Goal: Communication & Community: Answer question/provide support

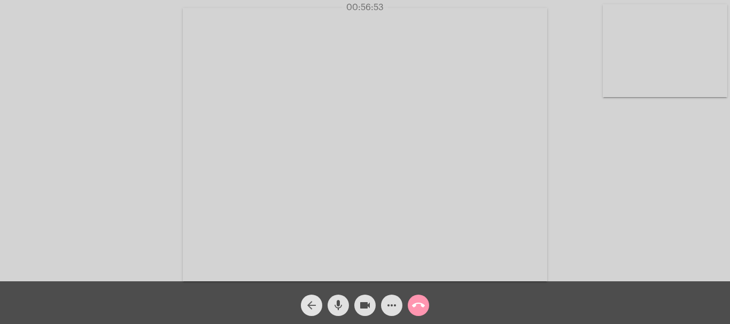
click at [316, 298] on span "arrow_back" at bounding box center [311, 305] width 13 height 21
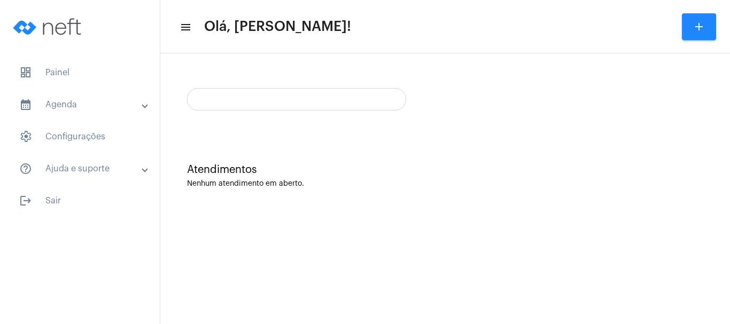
click at [316, 298] on mat-sidenav-content "menu Olá, [PERSON_NAME]! add Atendimentos Nenhum atendimento em aberto." at bounding box center [445, 162] width 570 height 324
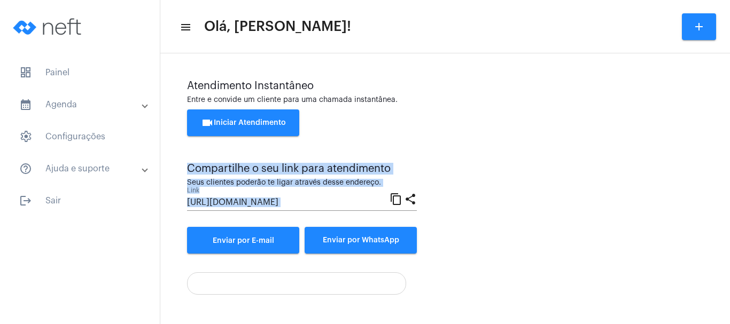
drag, startPoint x: 437, startPoint y: 219, endPoint x: 703, endPoint y: 133, distance: 279.5
click at [703, 133] on div "Atendimento Instantâneo Entre e convide um cliente para uma chamada instantânea…" at bounding box center [445, 188] width 559 height 258
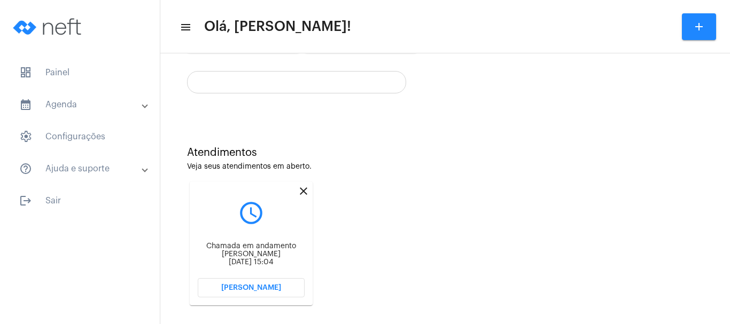
scroll to position [212, 0]
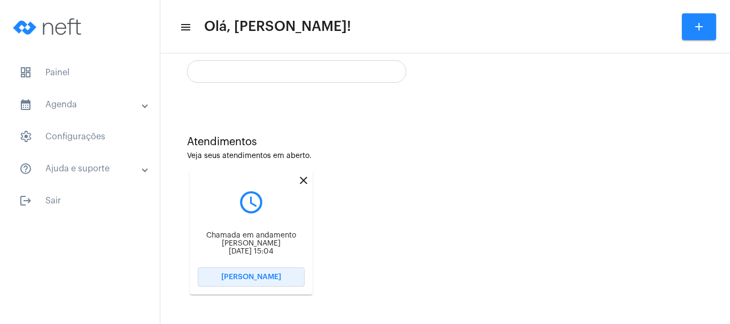
click at [266, 281] on span "[PERSON_NAME]" at bounding box center [251, 277] width 60 height 7
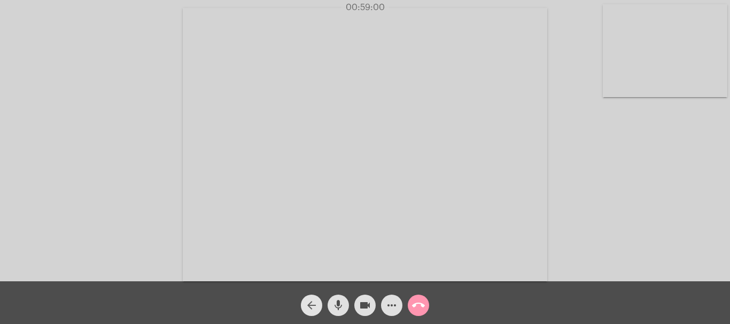
click at [312, 306] on mat-icon "arrow_back" at bounding box center [311, 305] width 13 height 13
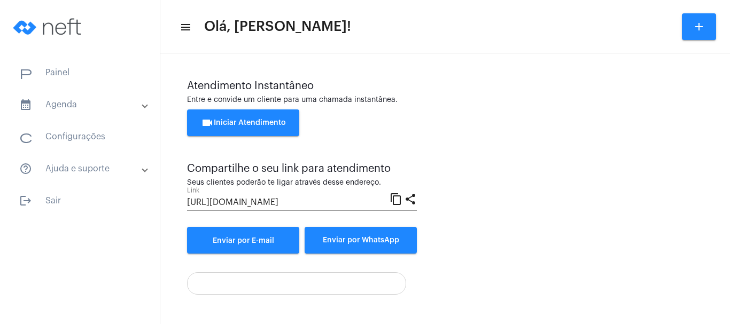
click at [465, 293] on div at bounding box center [445, 279] width 516 height 30
drag, startPoint x: 729, startPoint y: 247, endPoint x: 480, endPoint y: 307, distance: 256.7
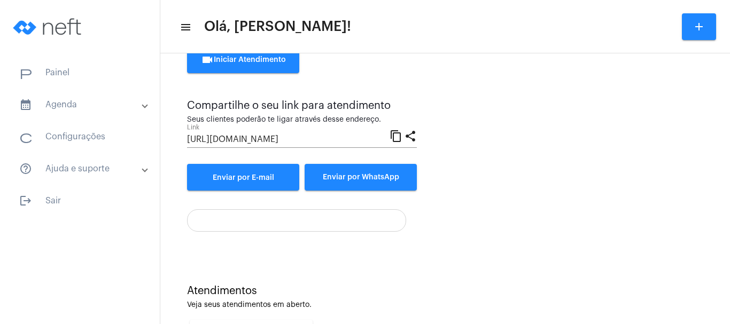
scroll to position [212, 0]
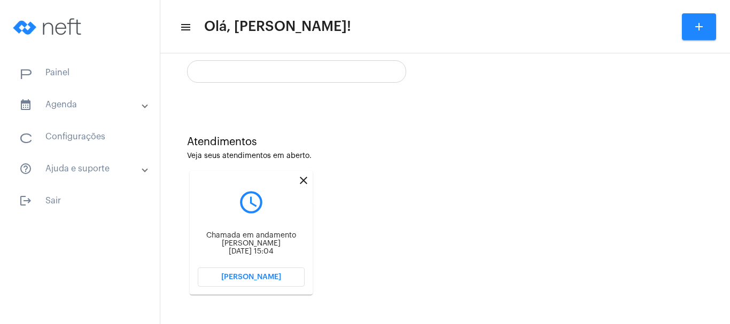
click at [299, 182] on mat-icon "close" at bounding box center [303, 180] width 13 height 13
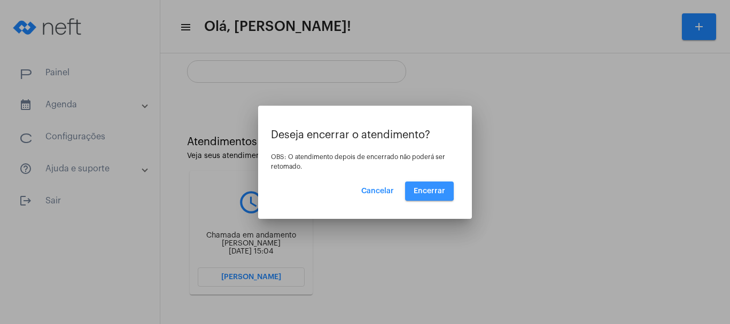
click at [427, 188] on span "Encerrar" at bounding box center [430, 191] width 32 height 7
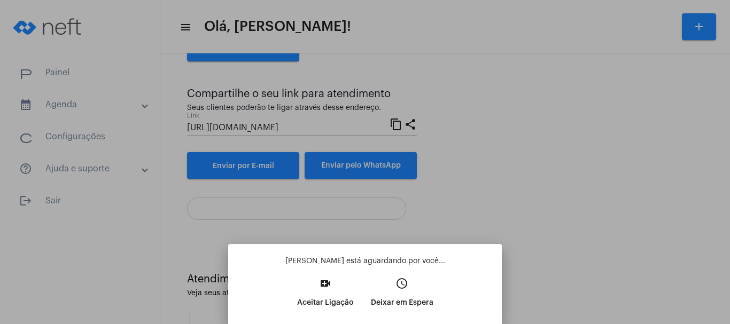
scroll to position [212, 0]
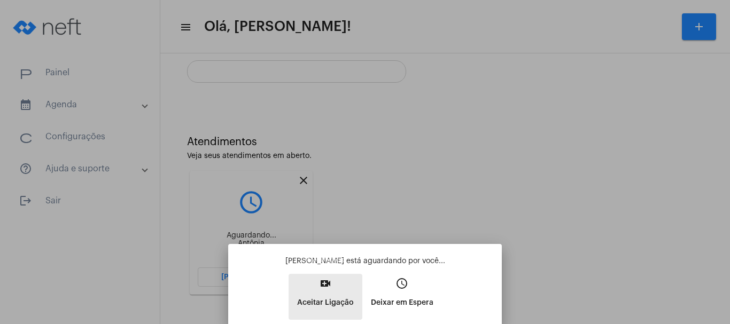
click at [324, 282] on mat-icon "video_call" at bounding box center [325, 283] width 13 height 13
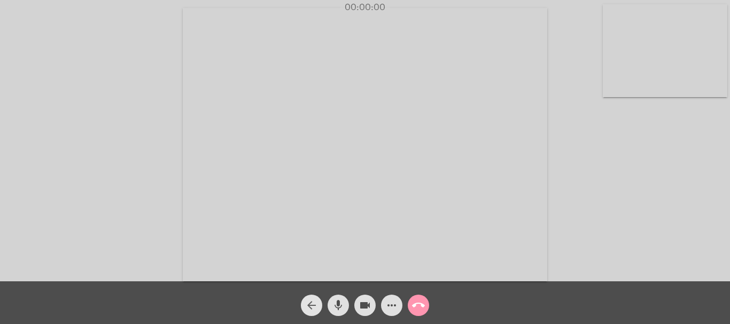
click at [312, 300] on mat-icon "arrow_back" at bounding box center [311, 305] width 13 height 13
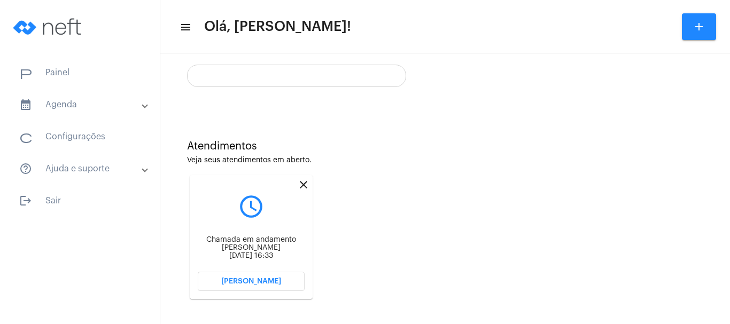
scroll to position [212, 0]
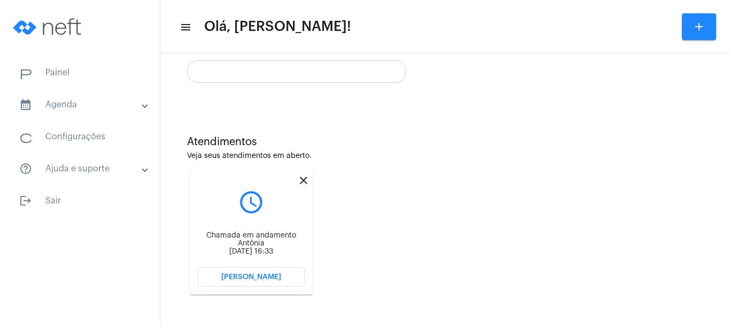
click at [303, 181] on mat-icon "close" at bounding box center [303, 180] width 13 height 13
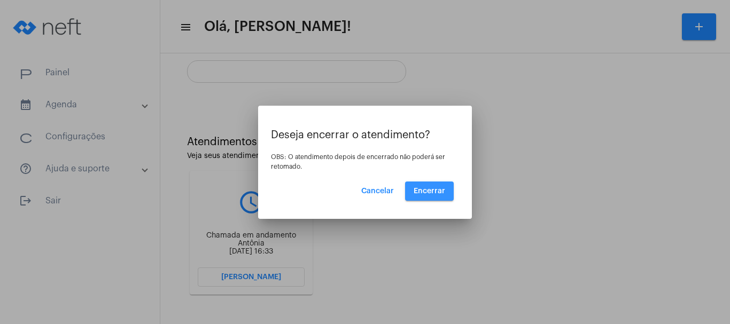
click at [432, 184] on button "Encerrar" at bounding box center [429, 191] width 49 height 19
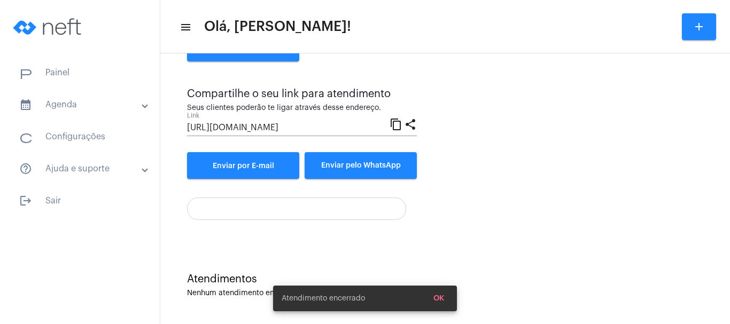
scroll to position [75, 0]
